Goal: Book appointment/travel/reservation

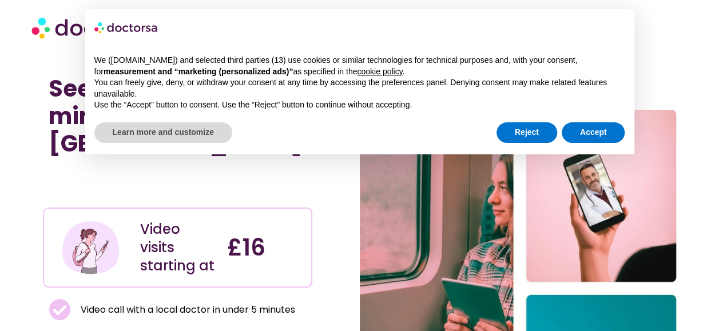
click at [572, 118] on div "We ([DOMAIN_NAME]) and selected third parties (13) use cookies or similar techn…" at bounding box center [359, 83] width 549 height 74
click at [575, 122] on button "Accept" at bounding box center [592, 132] width 63 height 21
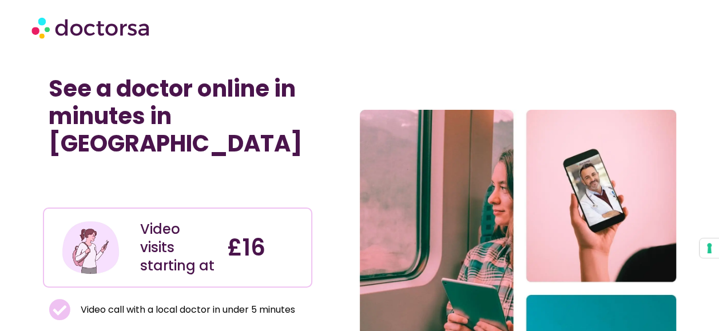
click at [358, 29] on div at bounding box center [359, 27] width 656 height 34
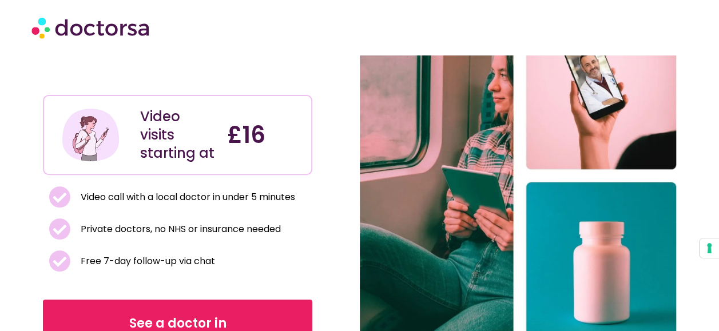
scroll to position [114, 0]
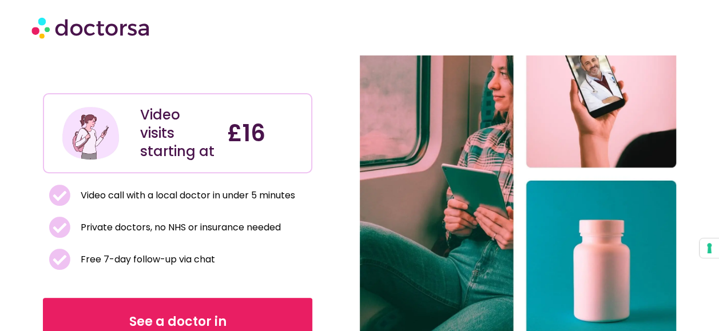
click at [308, 93] on section "Video visits starting at £16" at bounding box center [177, 133] width 269 height 80
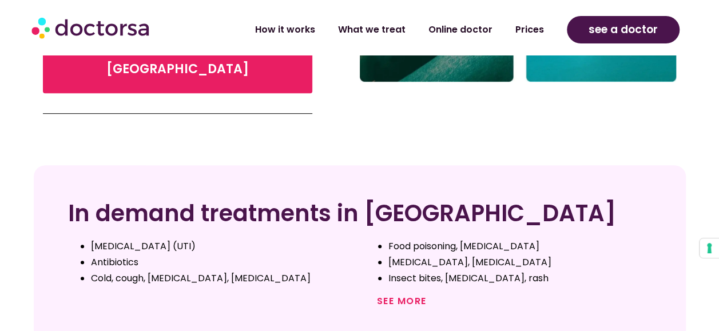
scroll to position [412, 0]
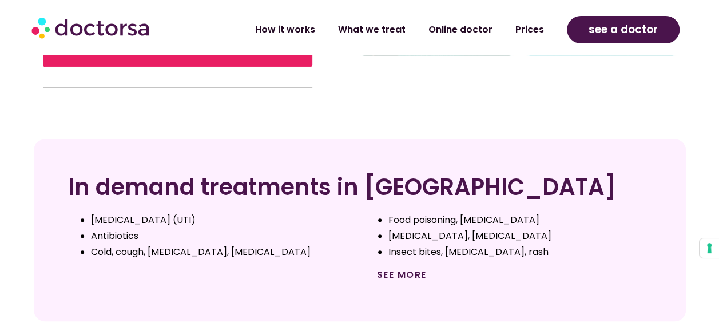
click at [404, 268] on link "See more" at bounding box center [402, 274] width 50 height 13
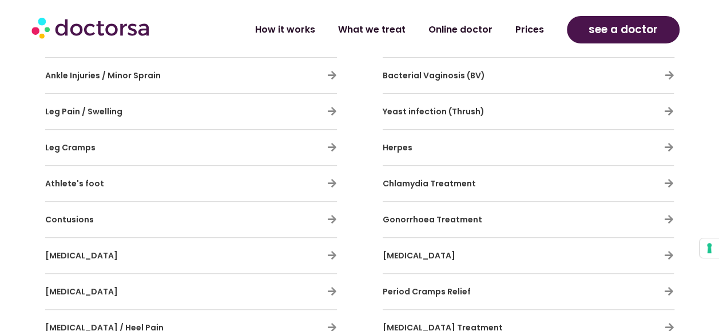
scroll to position [2378, 0]
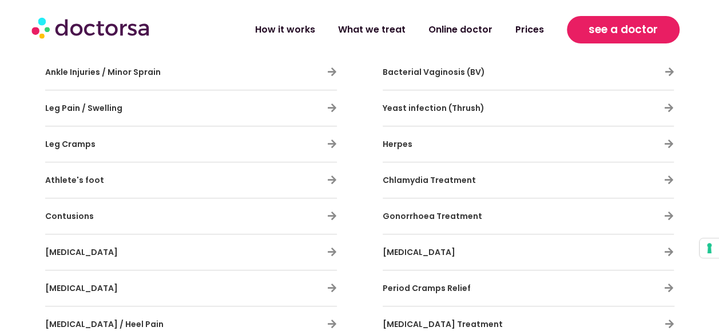
click at [601, 39] on link "see a doctor" at bounding box center [623, 29] width 113 height 27
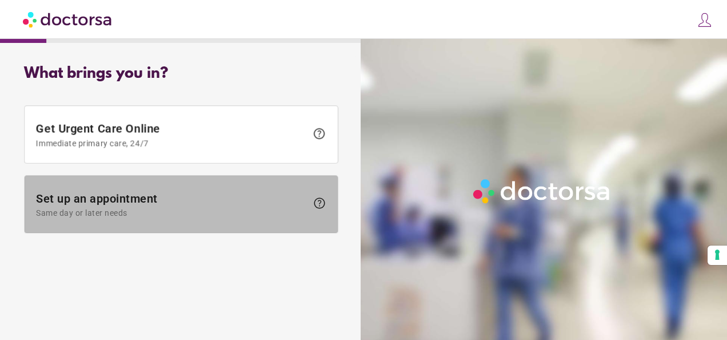
click at [216, 196] on span "Set up an appointment Same day or later needs" at bounding box center [171, 205] width 271 height 26
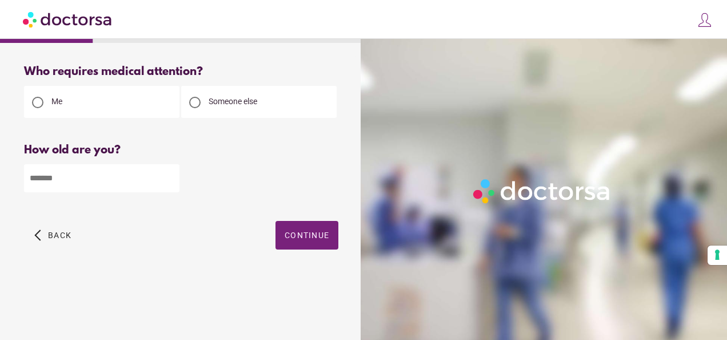
click at [158, 188] on input "number" at bounding box center [102, 178] width 156 height 28
type input "**"
click at [301, 245] on span "button" at bounding box center [307, 235] width 63 height 29
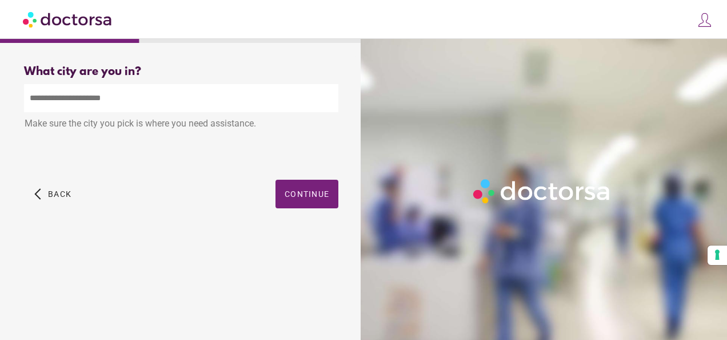
click at [257, 112] on input "text" at bounding box center [181, 98] width 314 height 28
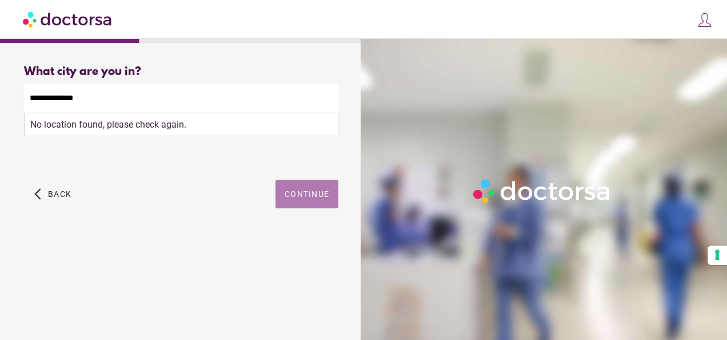
click at [298, 207] on span "button" at bounding box center [307, 194] width 63 height 29
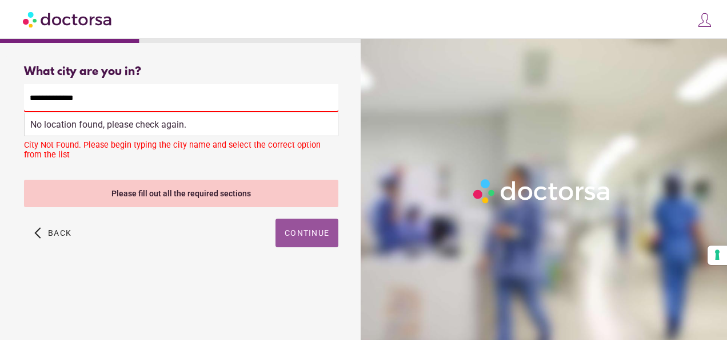
click at [151, 105] on input "**********" at bounding box center [181, 98] width 314 height 28
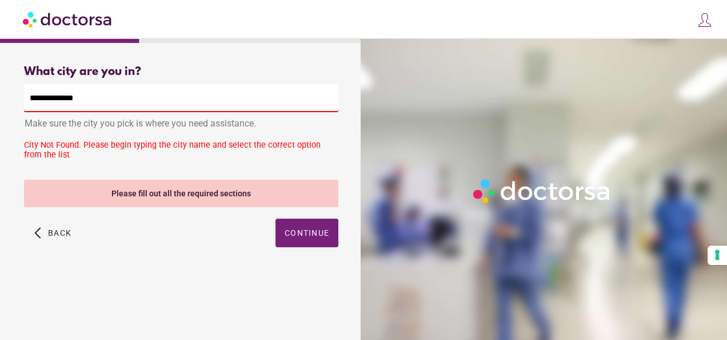
click at [151, 105] on input "**********" at bounding box center [181, 98] width 314 height 28
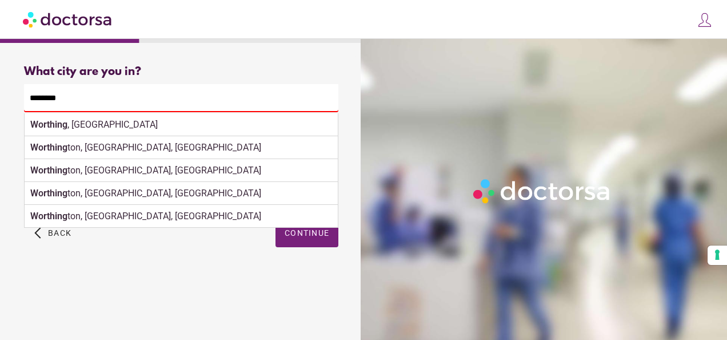
click at [134, 286] on div "What brings you in? Get Urgent Care Online Immediate primary care, 24/7 help Se…" at bounding box center [181, 184] width 351 height 257
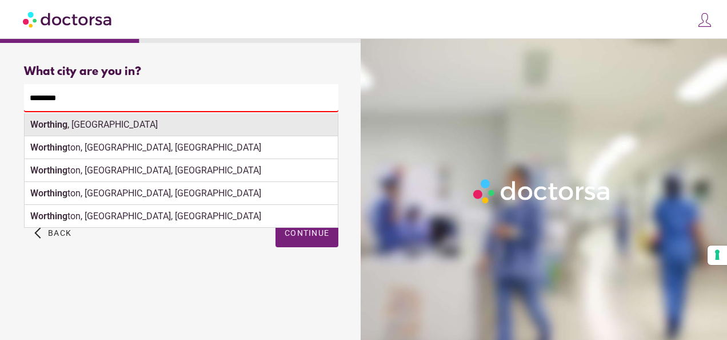
click at [160, 127] on div "Worthing , UK" at bounding box center [181, 124] width 313 height 23
type input "**********"
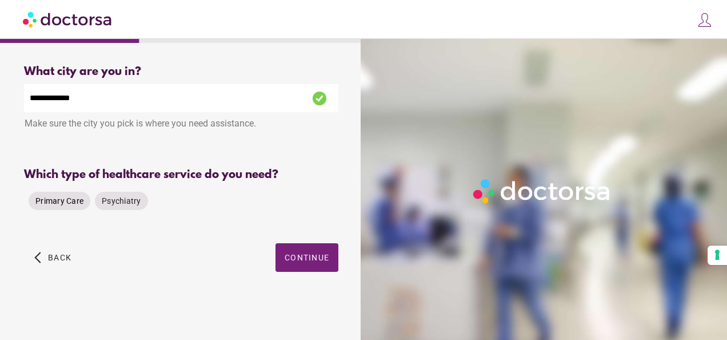
click at [83, 202] on div "Primary Care" at bounding box center [60, 201] width 62 height 18
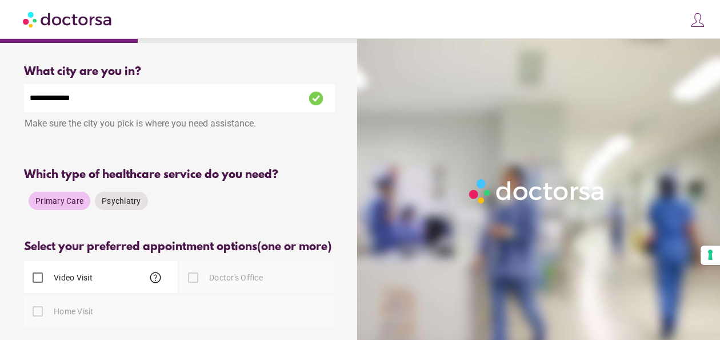
click at [312, 241] on div "**********" at bounding box center [180, 237] width 348 height 362
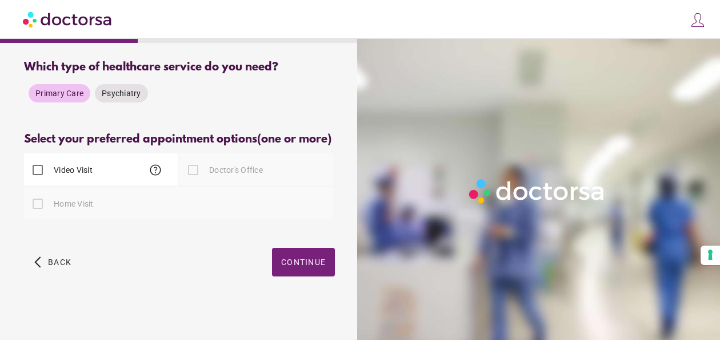
scroll to position [114, 0]
click at [79, 166] on div "Video Visit help" at bounding box center [58, 169] width 69 height 27
click at [85, 176] on label "Video Visit" at bounding box center [71, 169] width 41 height 11
click at [304, 266] on span "Continue" at bounding box center [303, 261] width 45 height 9
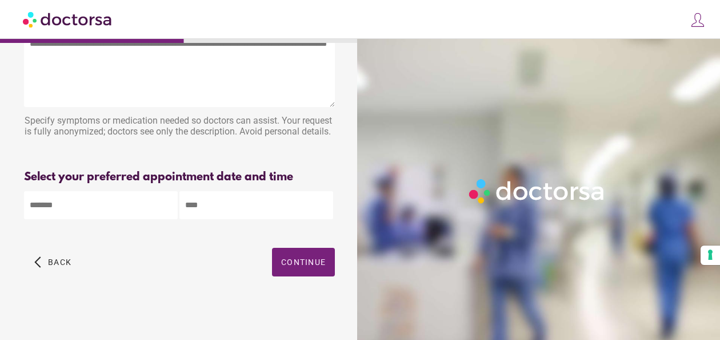
scroll to position [0, 0]
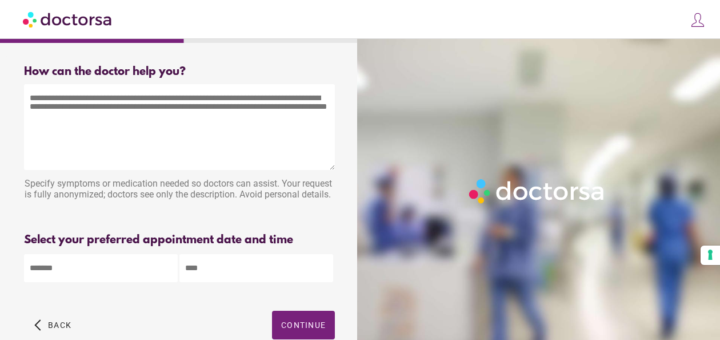
click at [325, 167] on textarea at bounding box center [179, 127] width 311 height 86
click at [332, 186] on div "Specify symptoms or medication needed so doctors can assist. Your request is fu…" at bounding box center [179, 190] width 311 height 36
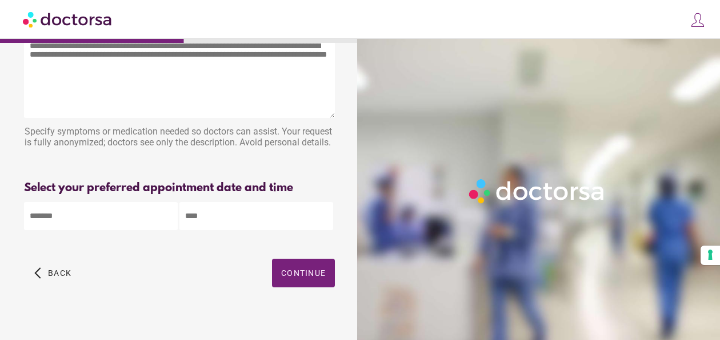
scroll to position [77, 0]
